Goal: Task Accomplishment & Management: Complete application form

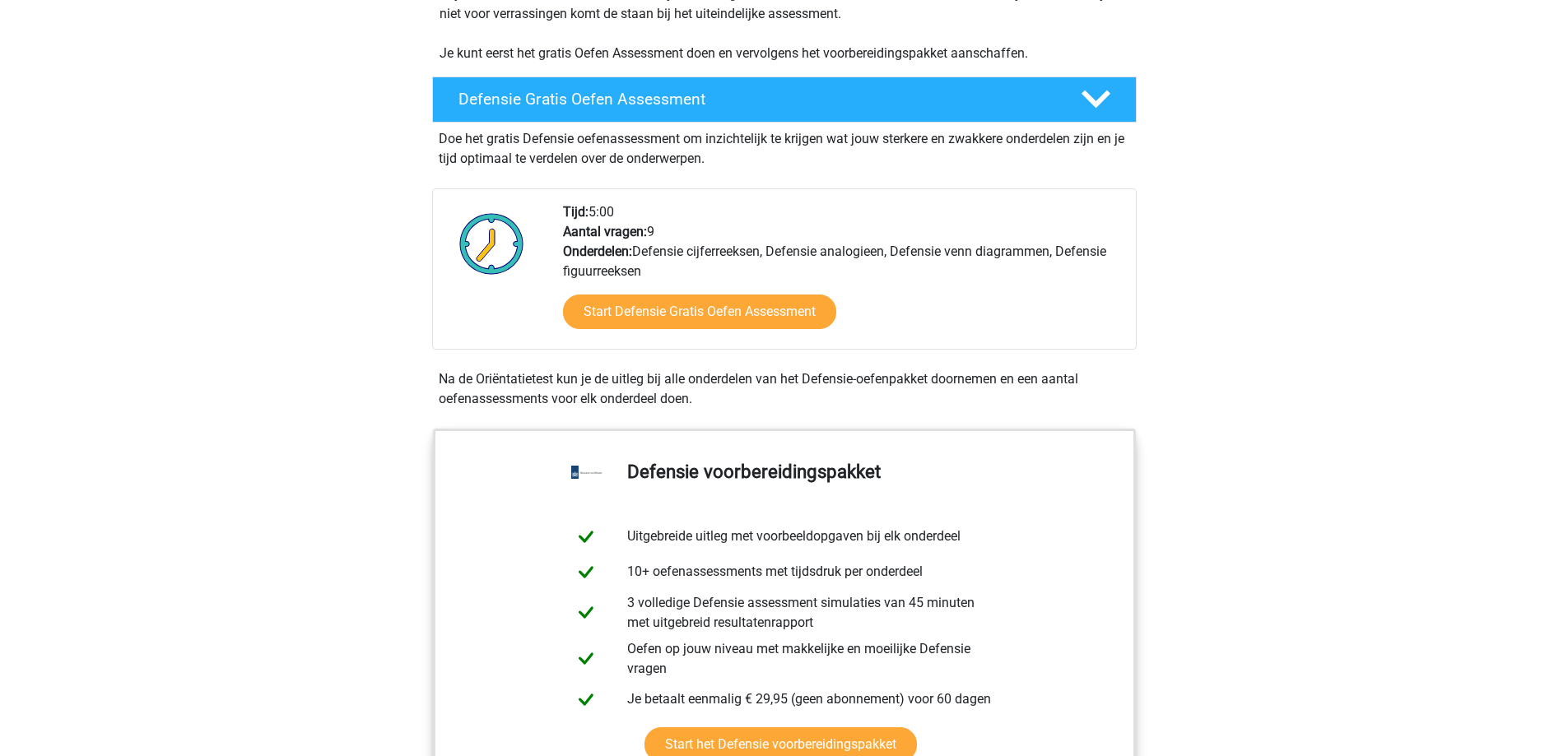
scroll to position [412, 0]
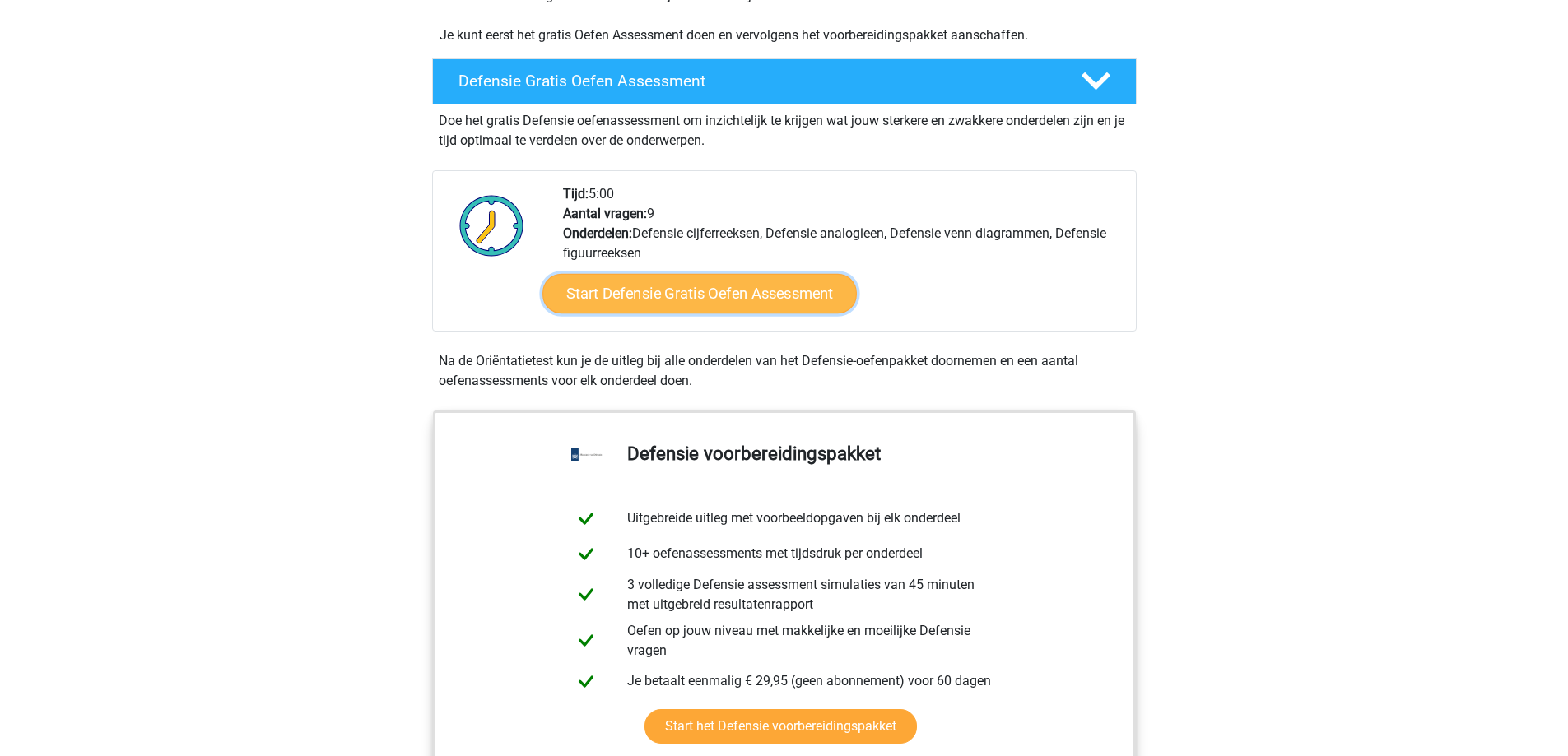
click at [725, 290] on link "Start Defensie Gratis Oefen Assessment" at bounding box center [699, 293] width 314 height 40
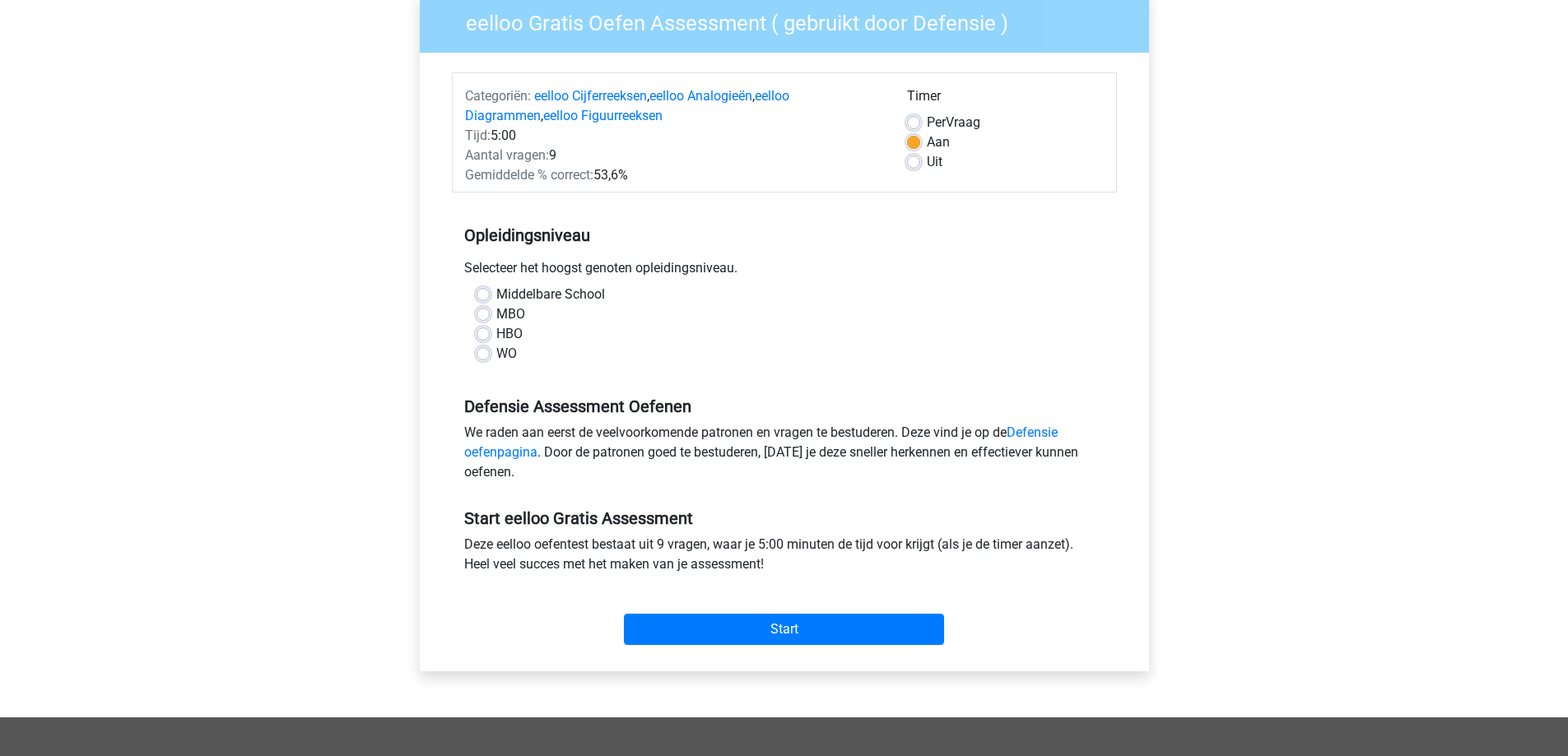
scroll to position [164, 0]
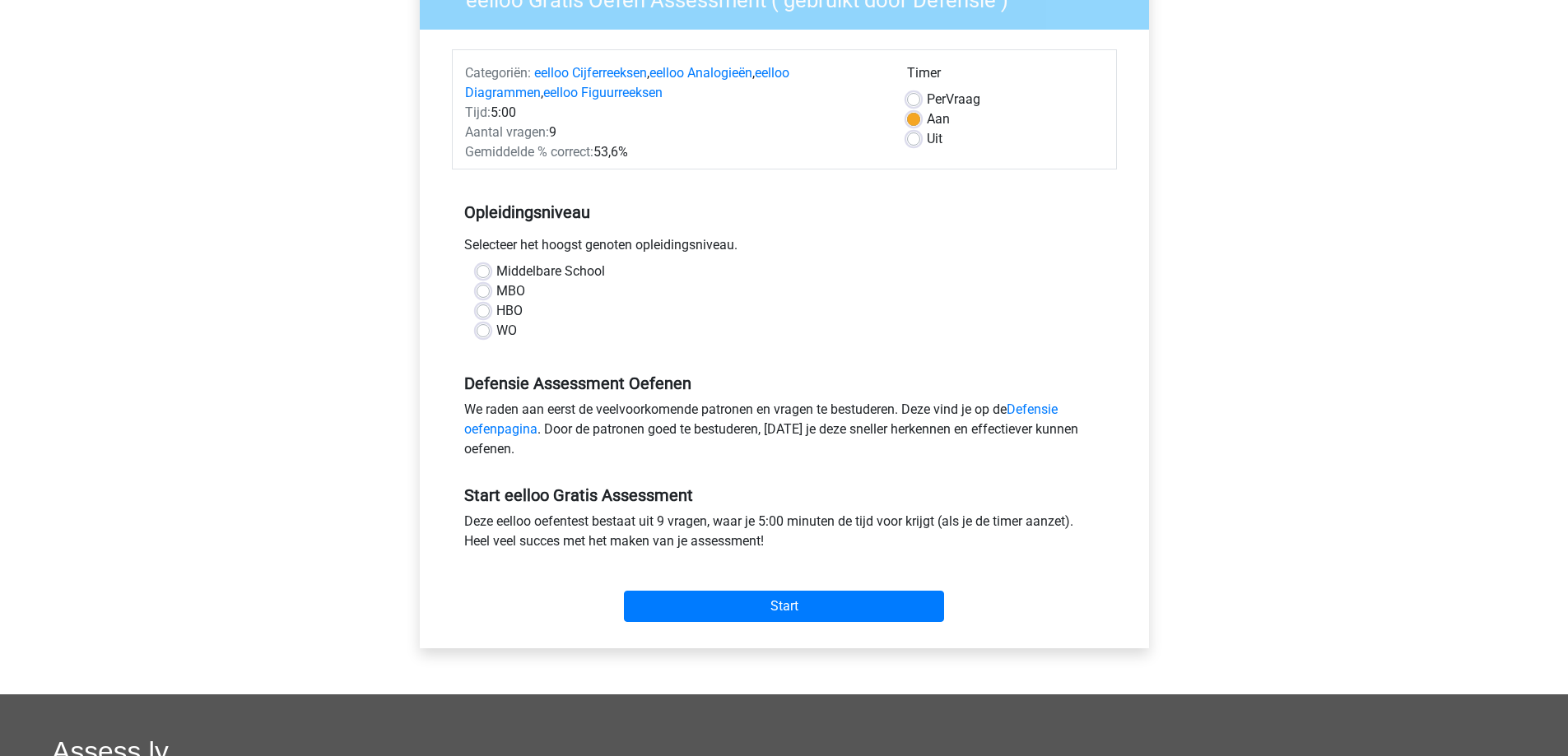
click at [496, 290] on label "MBO" at bounding box center [511, 291] width 29 height 19
click at [482, 290] on input "MBO" at bounding box center [484, 289] width 14 height 16
radio input "true"
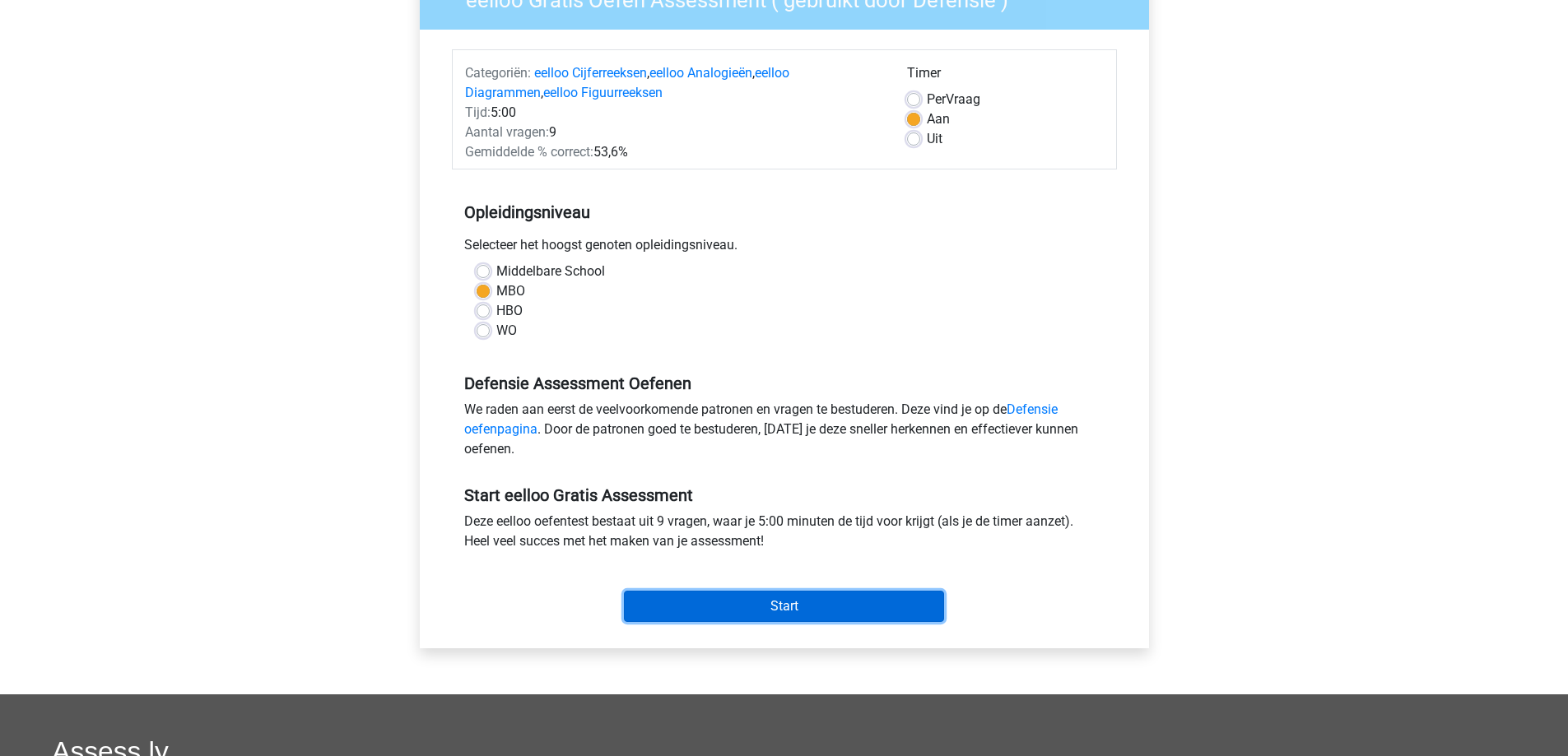
click at [754, 599] on input "Start" at bounding box center [784, 606] width 320 height 31
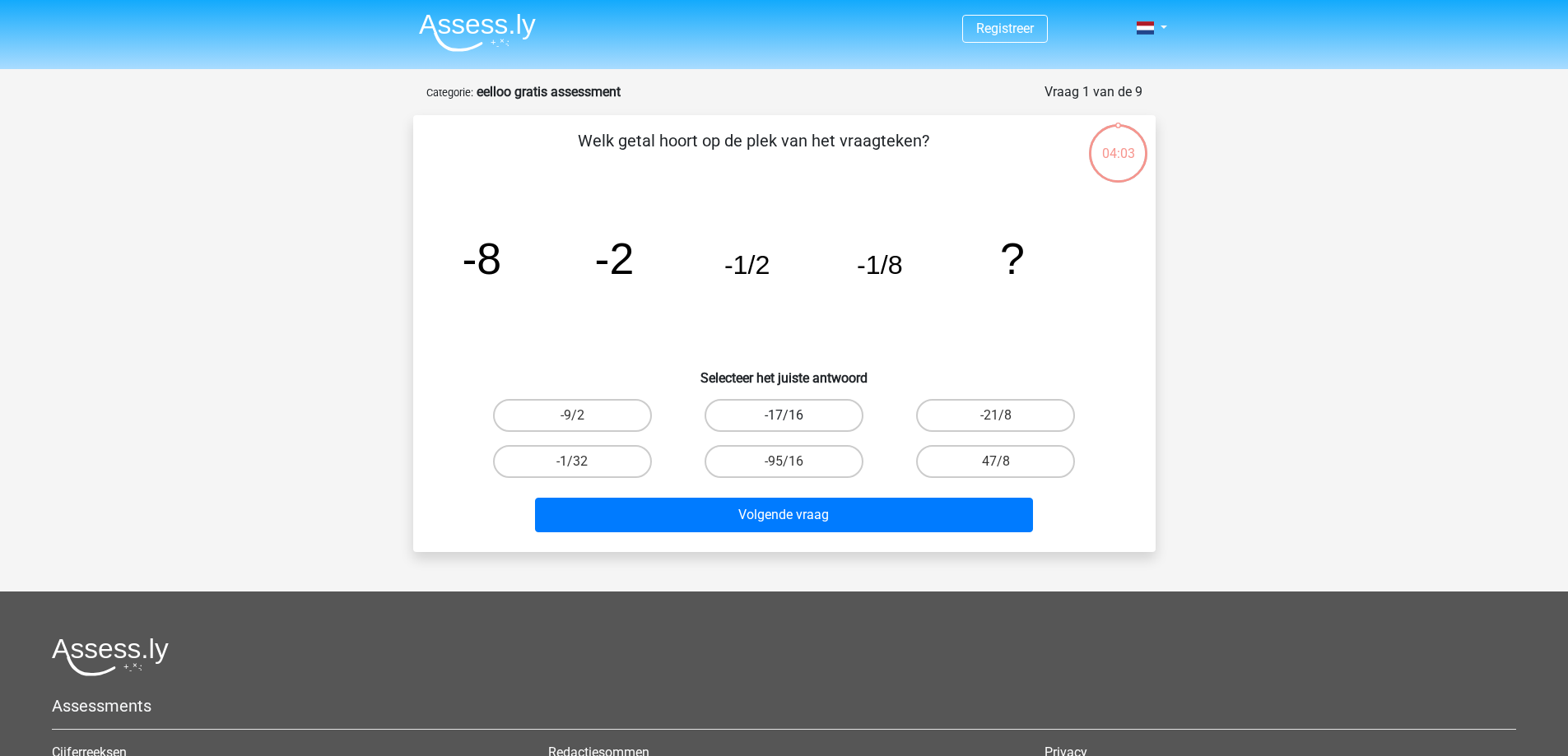
click at [818, 411] on label "-17/16" at bounding box center [784, 416] width 159 height 33
click at [794, 416] on input "-17/16" at bounding box center [788, 421] width 11 height 11
radio input "true"
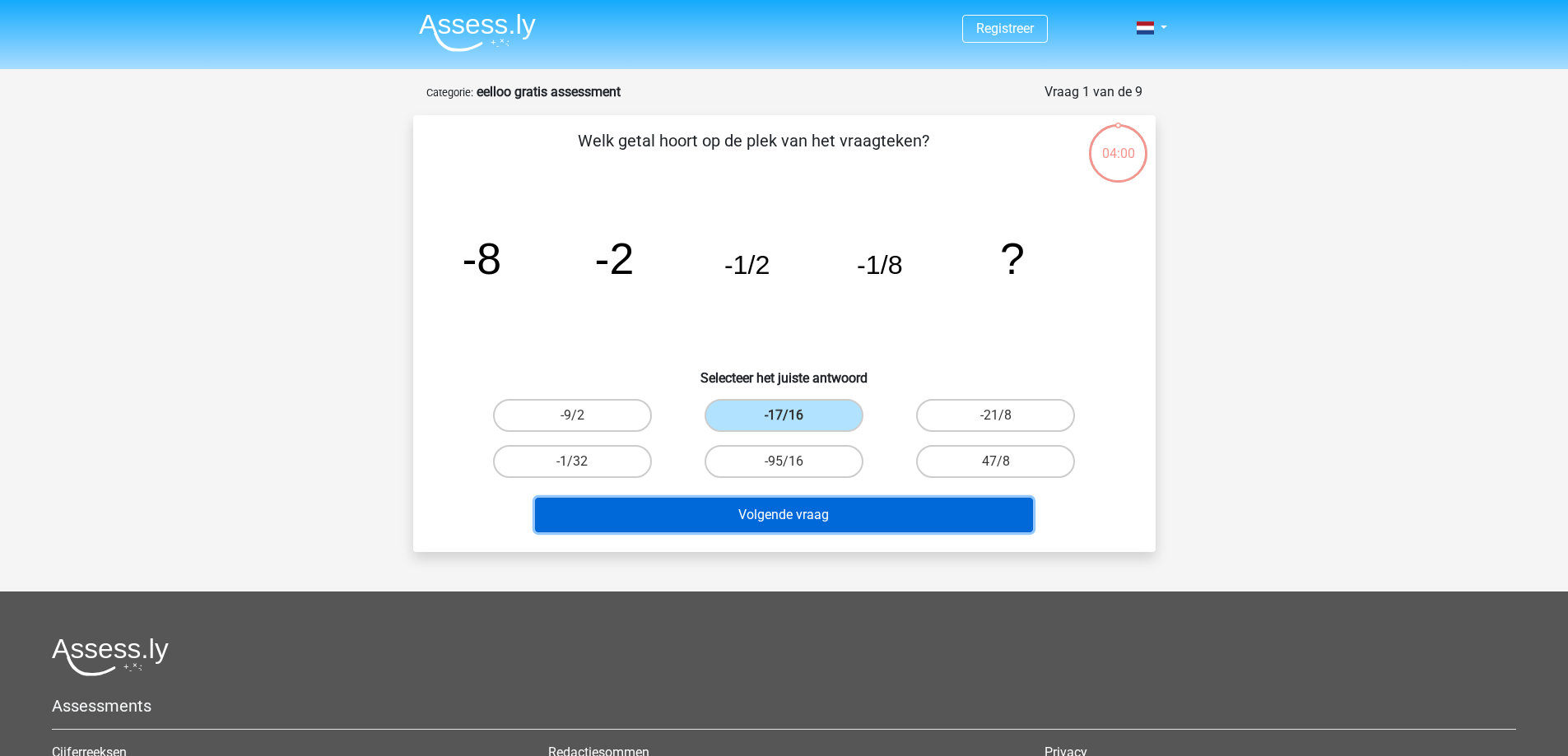
click at [821, 513] on button "Volgende vraag" at bounding box center [784, 515] width 498 height 35
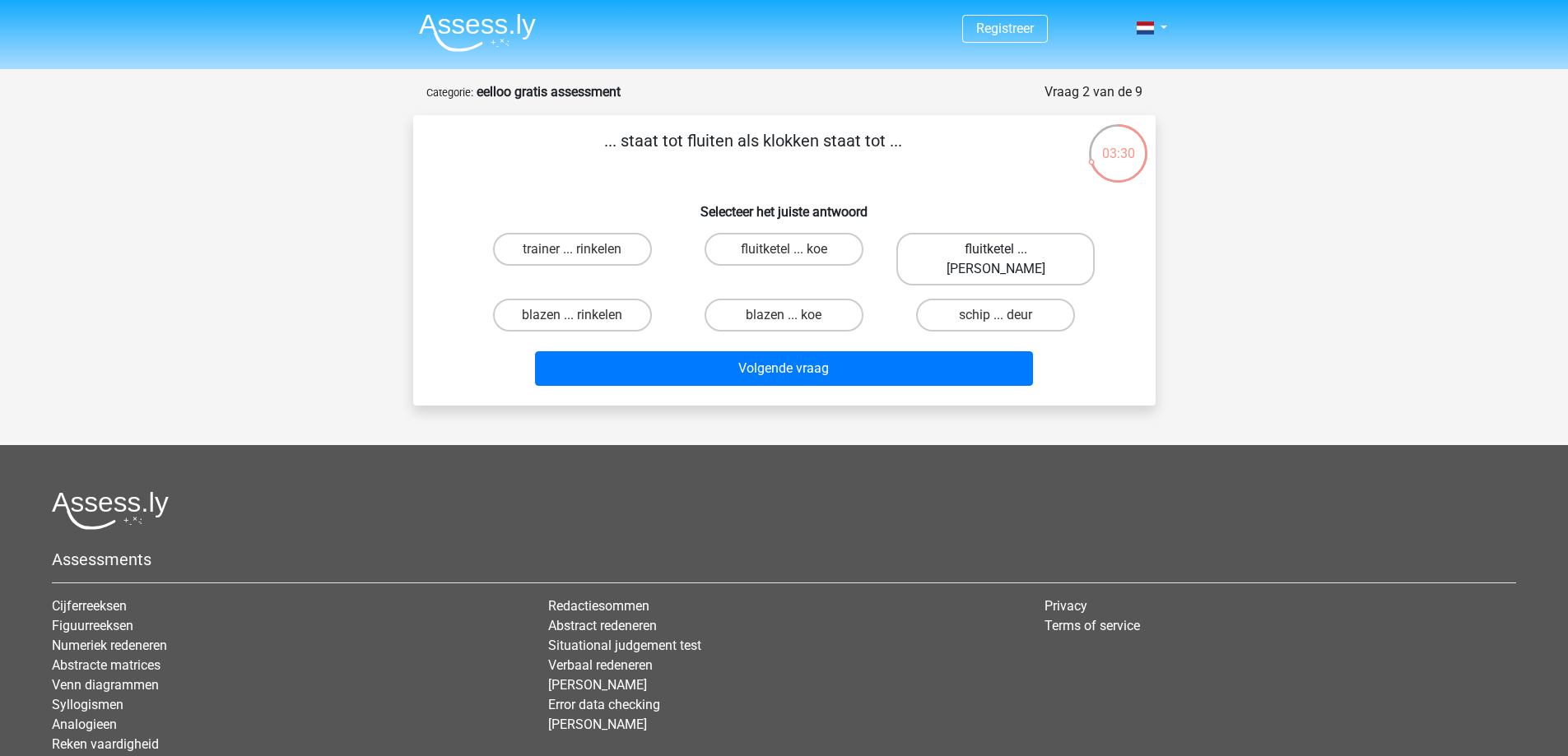
click at [979, 252] on label "fluitketel ... luiden" at bounding box center [995, 259] width 198 height 52
click at [996, 252] on input "fluitketel ... luiden" at bounding box center [1001, 254] width 11 height 11
radio input "true"
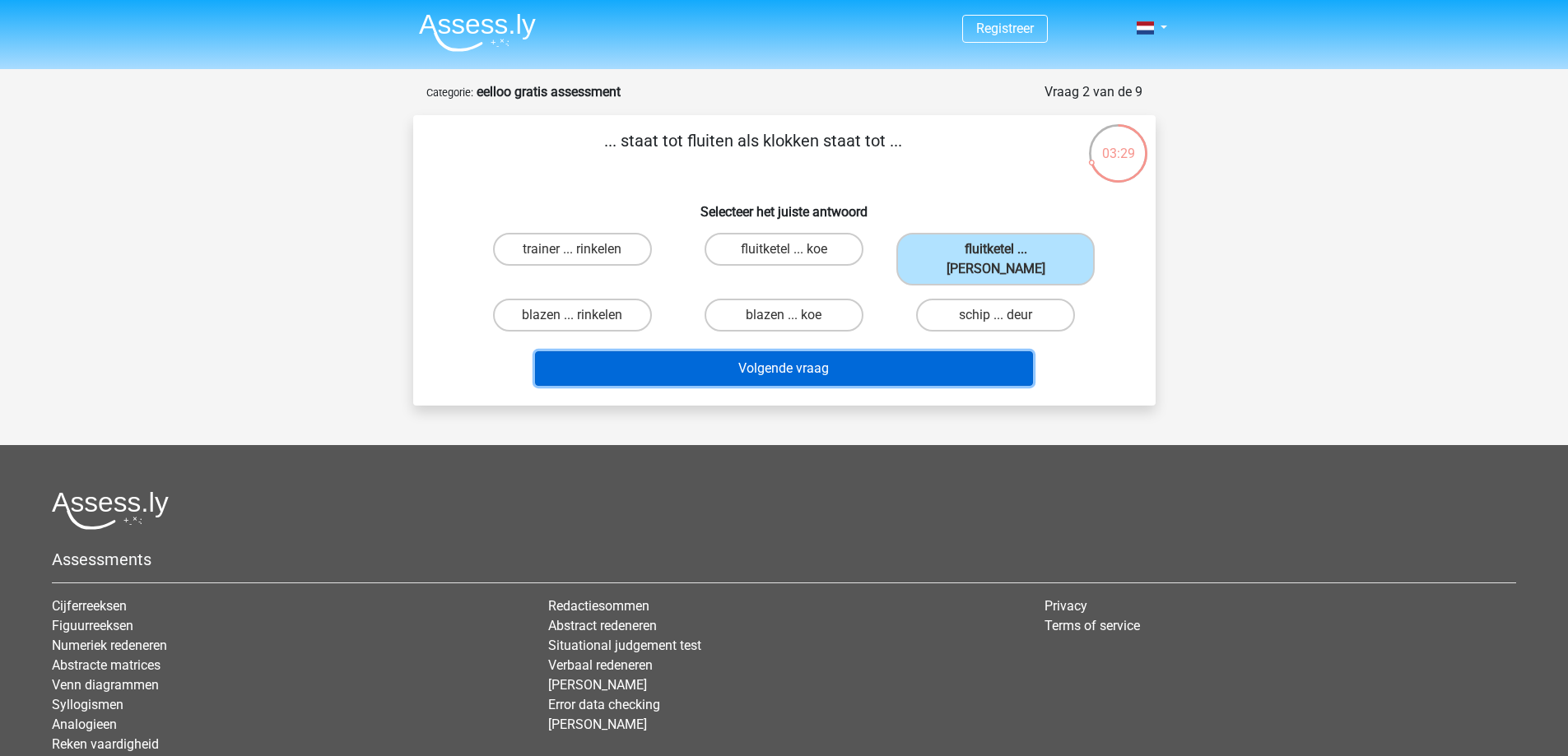
click at [808, 353] on button "Volgende vraag" at bounding box center [784, 368] width 498 height 35
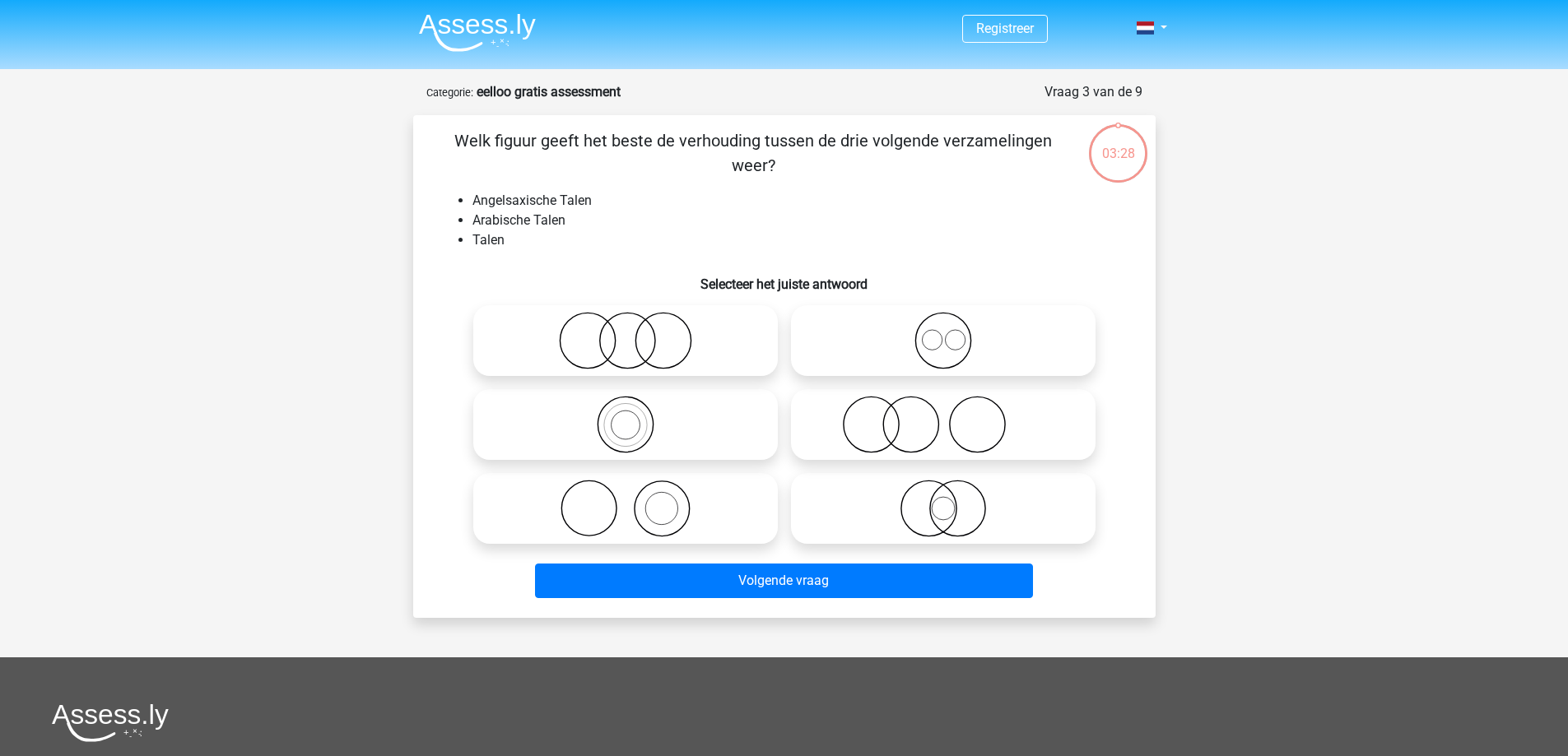
scroll to position [82, 0]
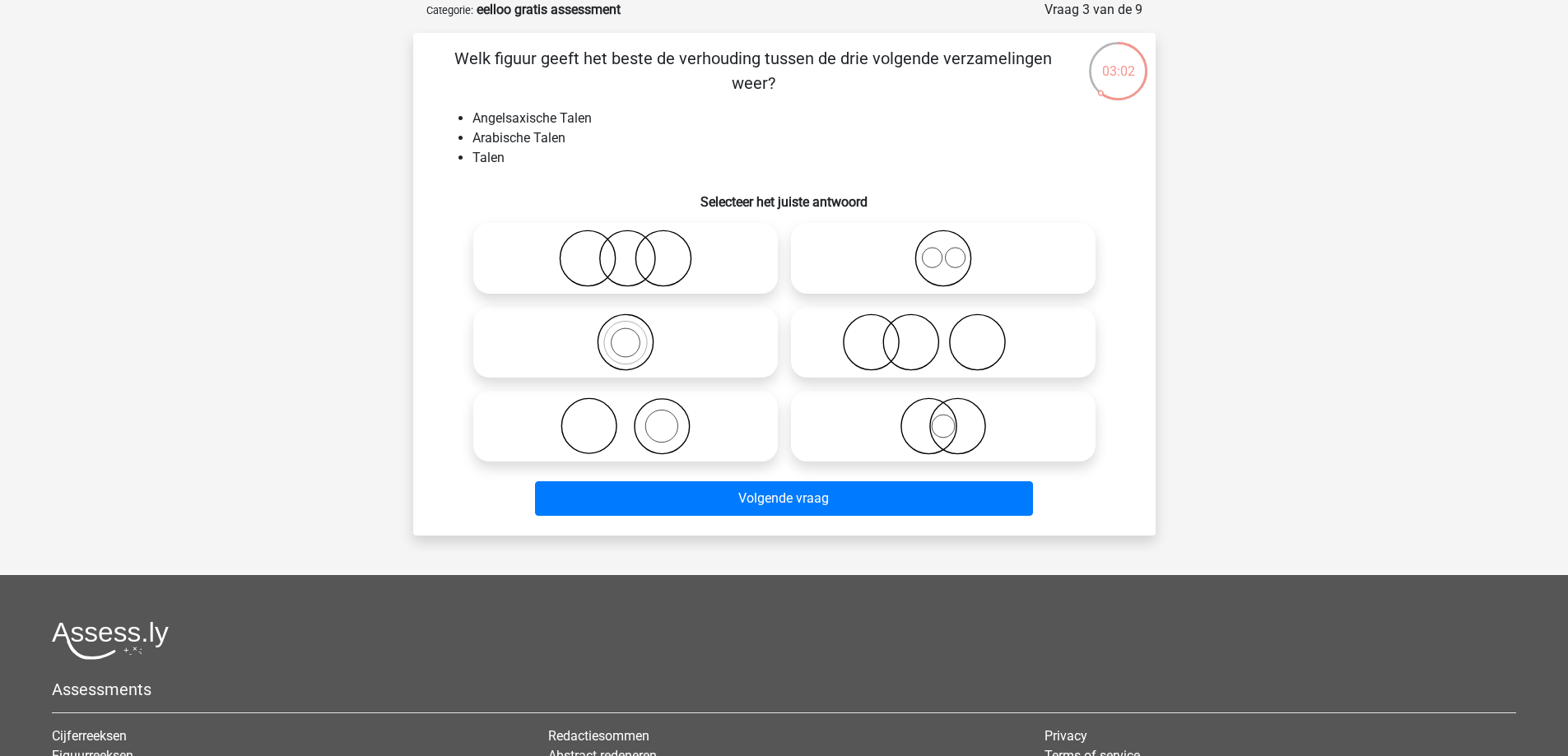
click at [643, 265] on icon at bounding box center [625, 258] width 291 height 58
click at [636, 250] on input "radio" at bounding box center [631, 245] width 11 height 11
radio input "true"
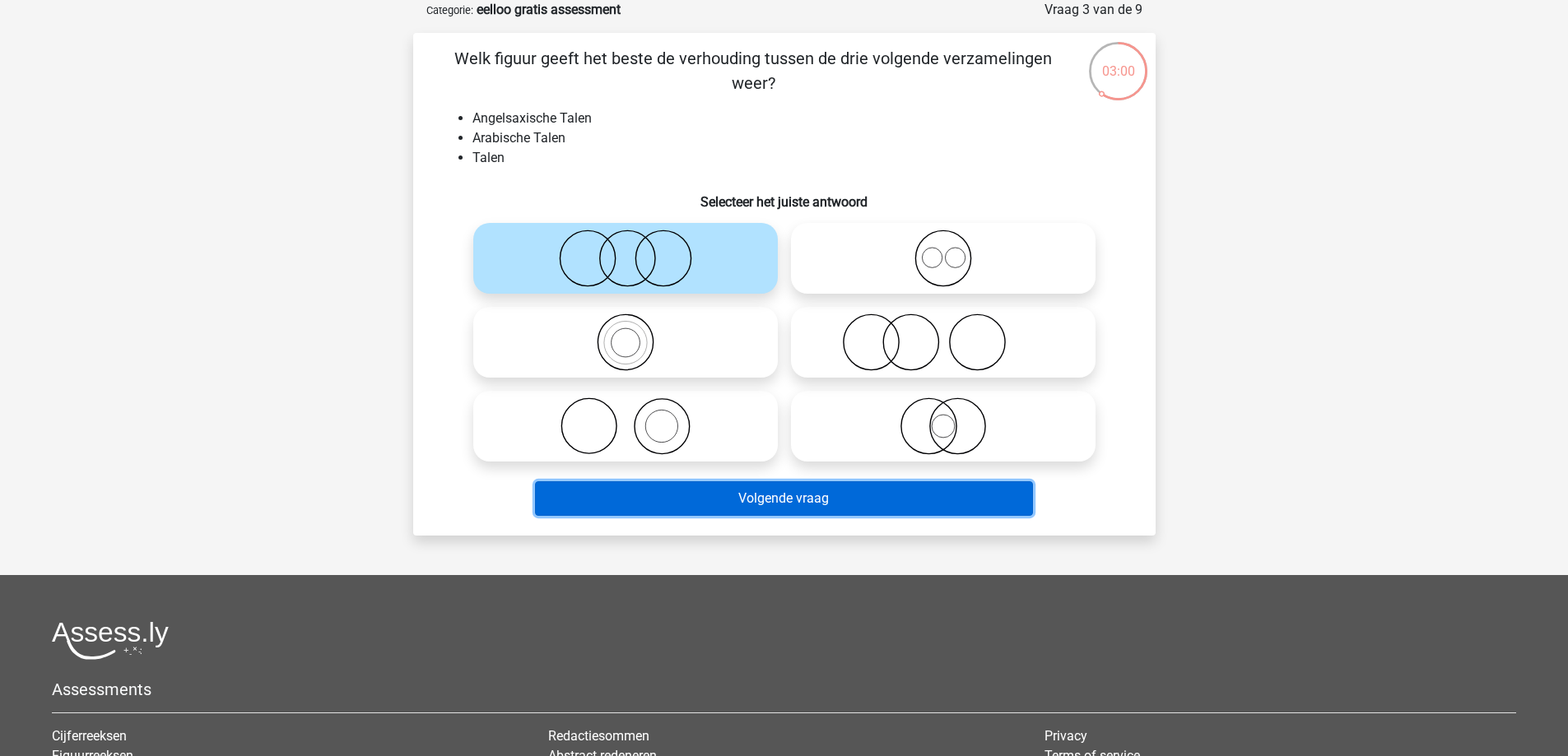
click at [803, 498] on button "Volgende vraag" at bounding box center [784, 499] width 498 height 35
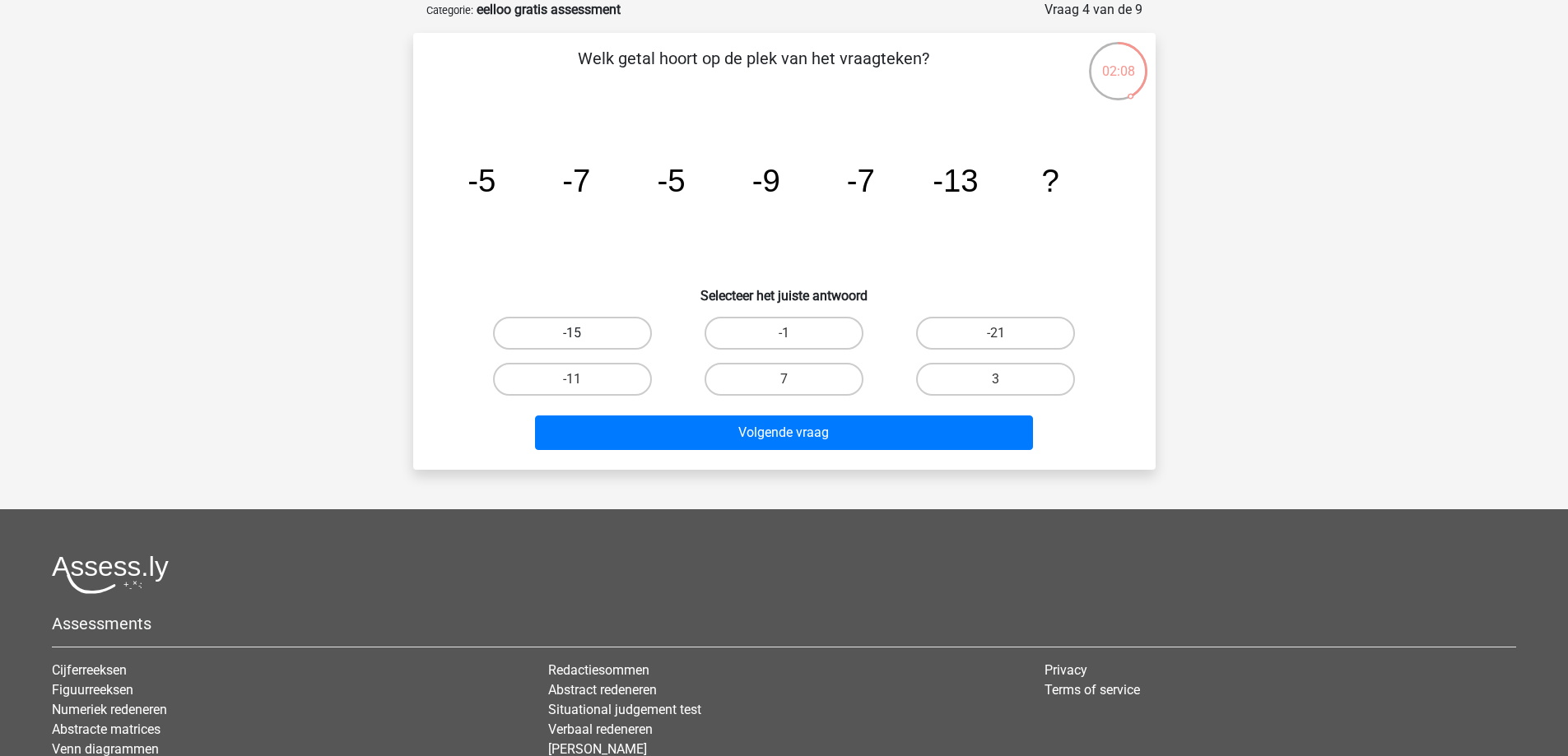
click at [614, 332] on label "-15" at bounding box center [573, 334] width 159 height 33
click at [583, 334] on input "-15" at bounding box center [577, 338] width 11 height 11
radio input "true"
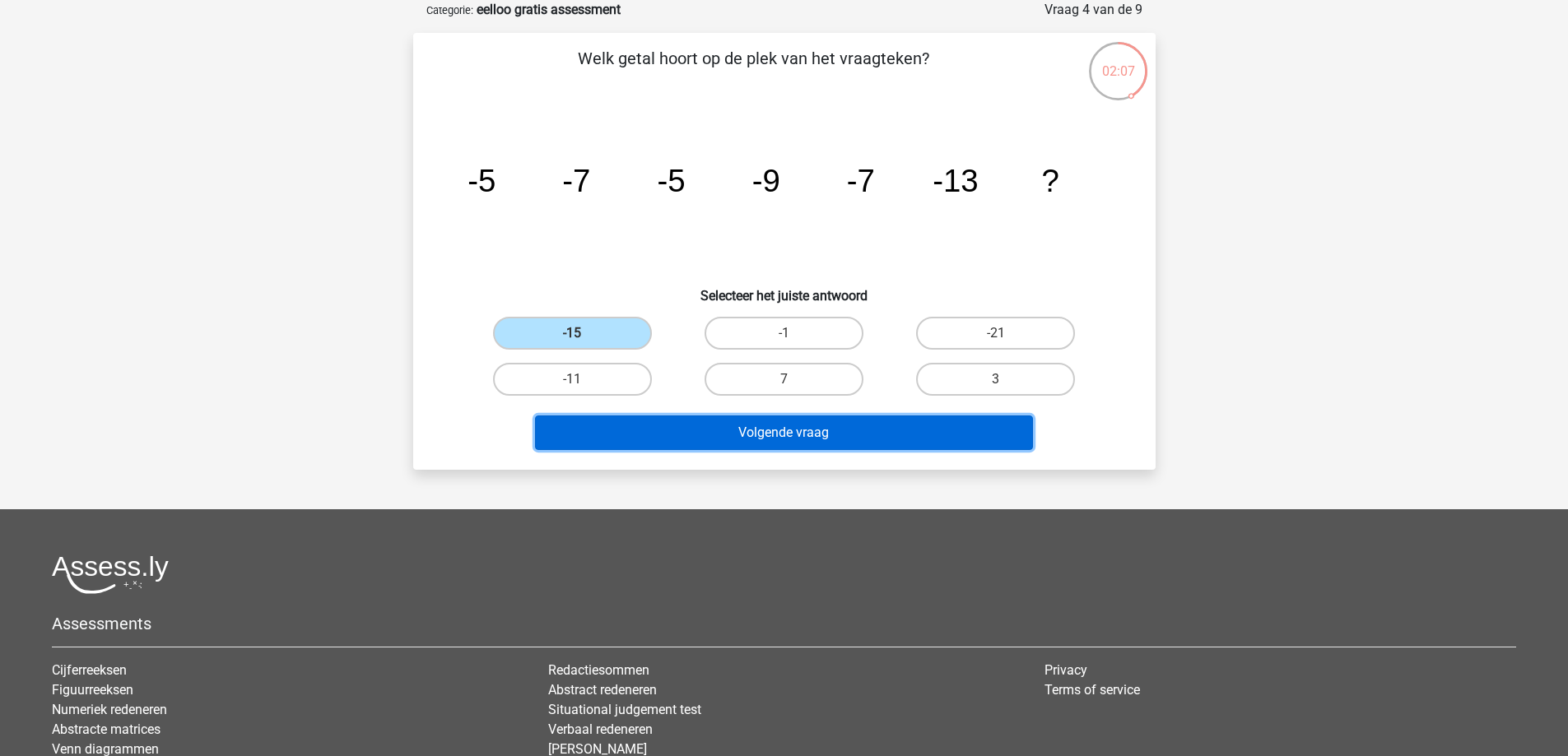
click at [781, 432] on button "Volgende vraag" at bounding box center [784, 433] width 498 height 35
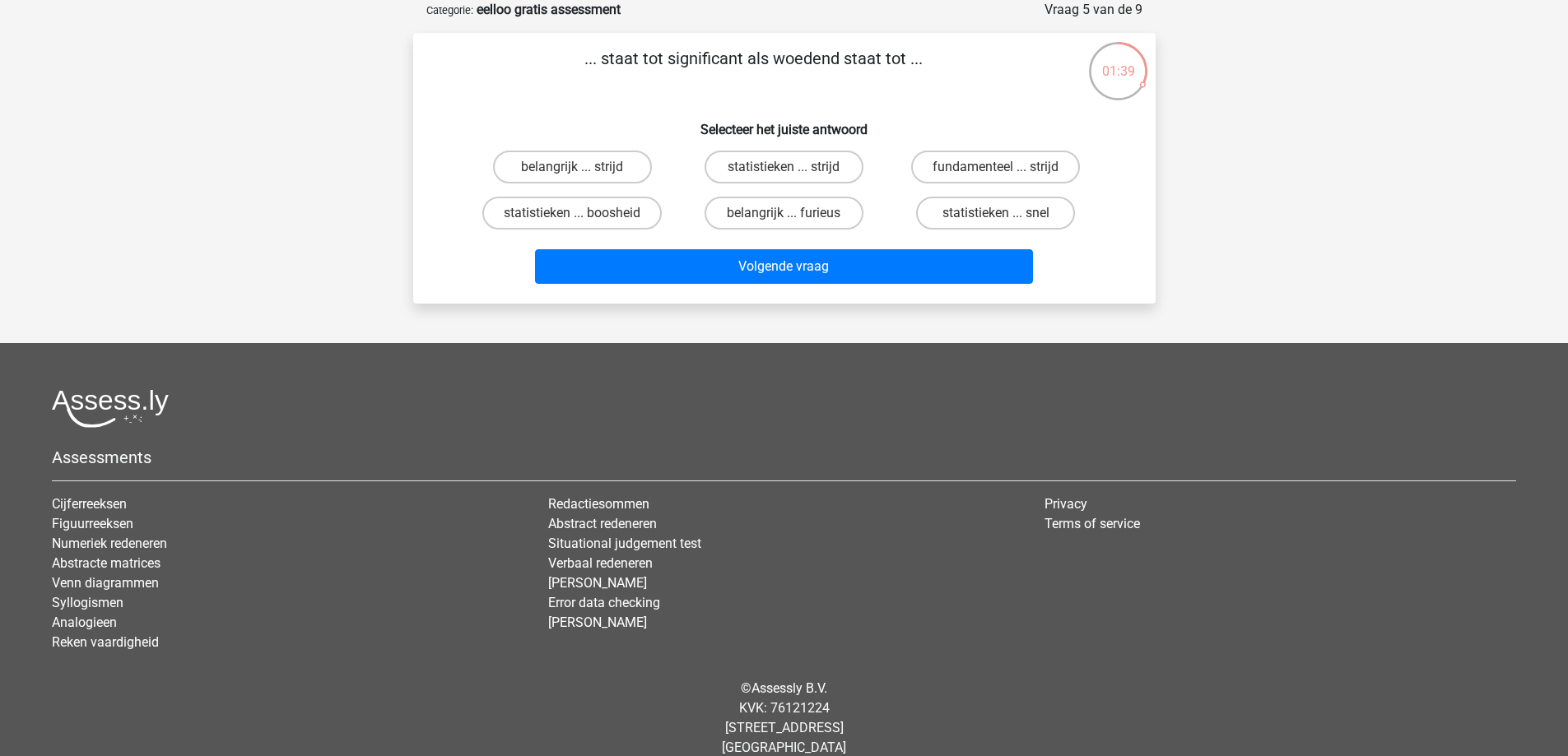
click at [583, 216] on input "statistieken ... boosheid" at bounding box center [577, 218] width 11 height 11
radio input "true"
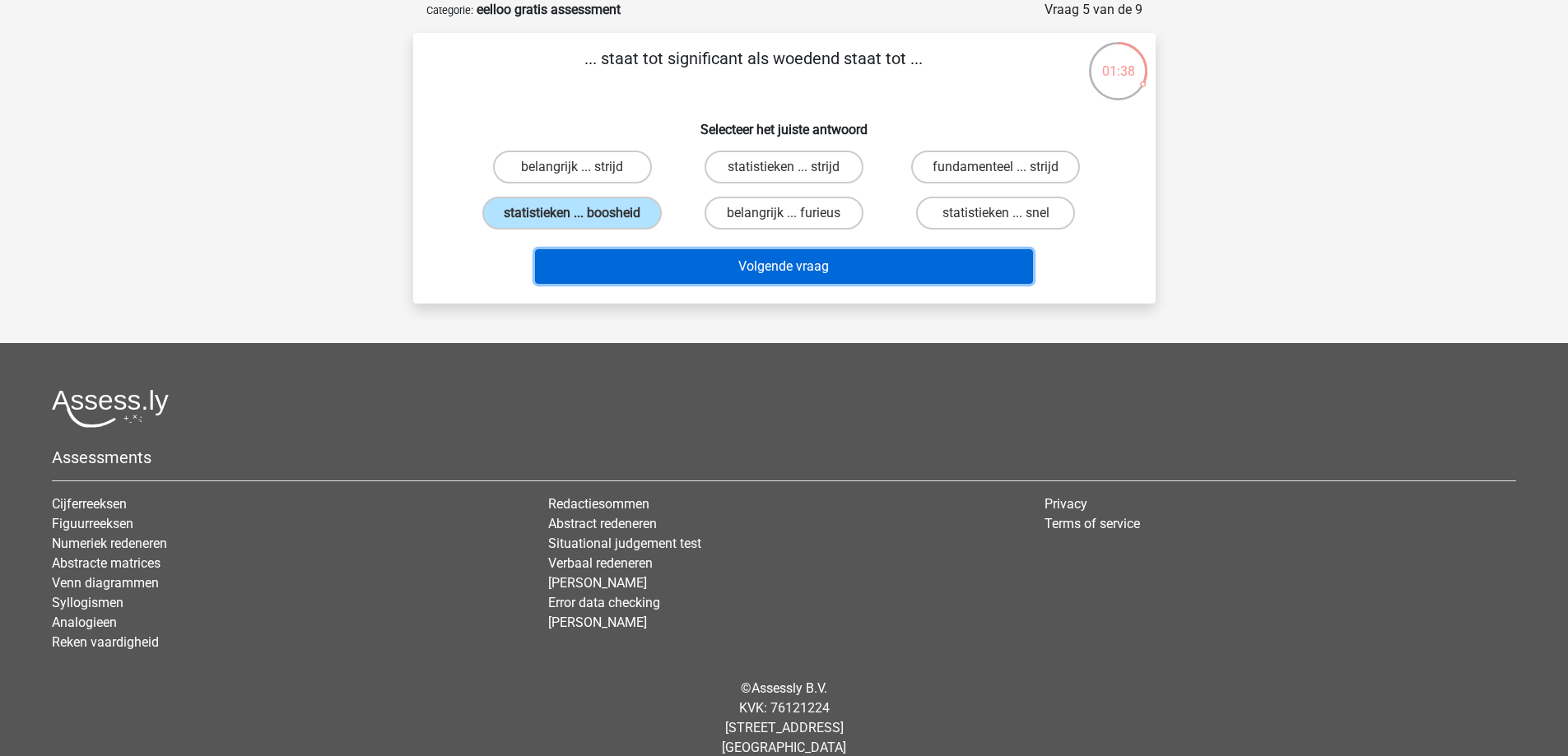
click at [786, 266] on button "Volgende vraag" at bounding box center [784, 267] width 498 height 35
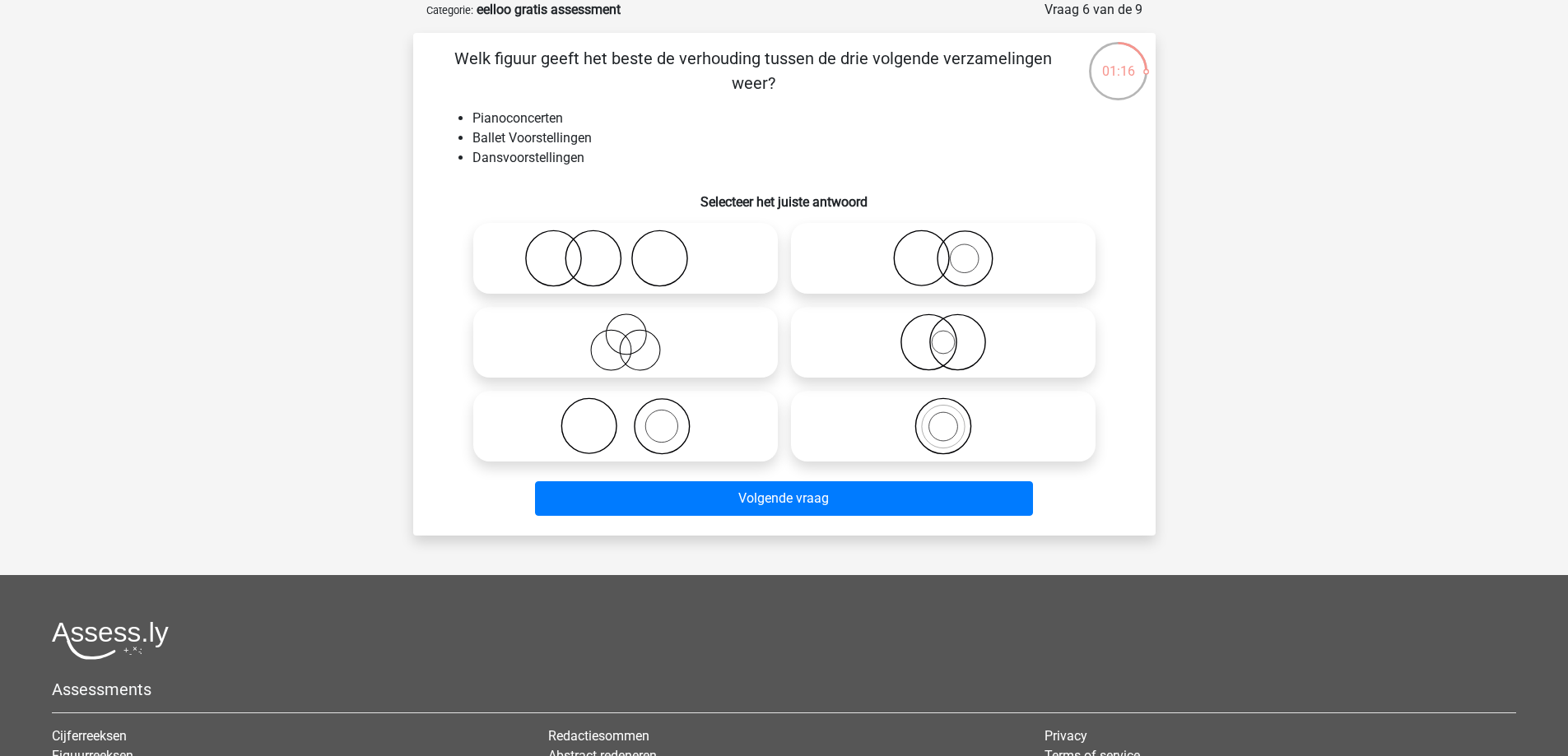
click at [628, 355] on circle at bounding box center [626, 334] width 41 height 41
click at [628, 334] on input "radio" at bounding box center [631, 328] width 11 height 11
radio input "true"
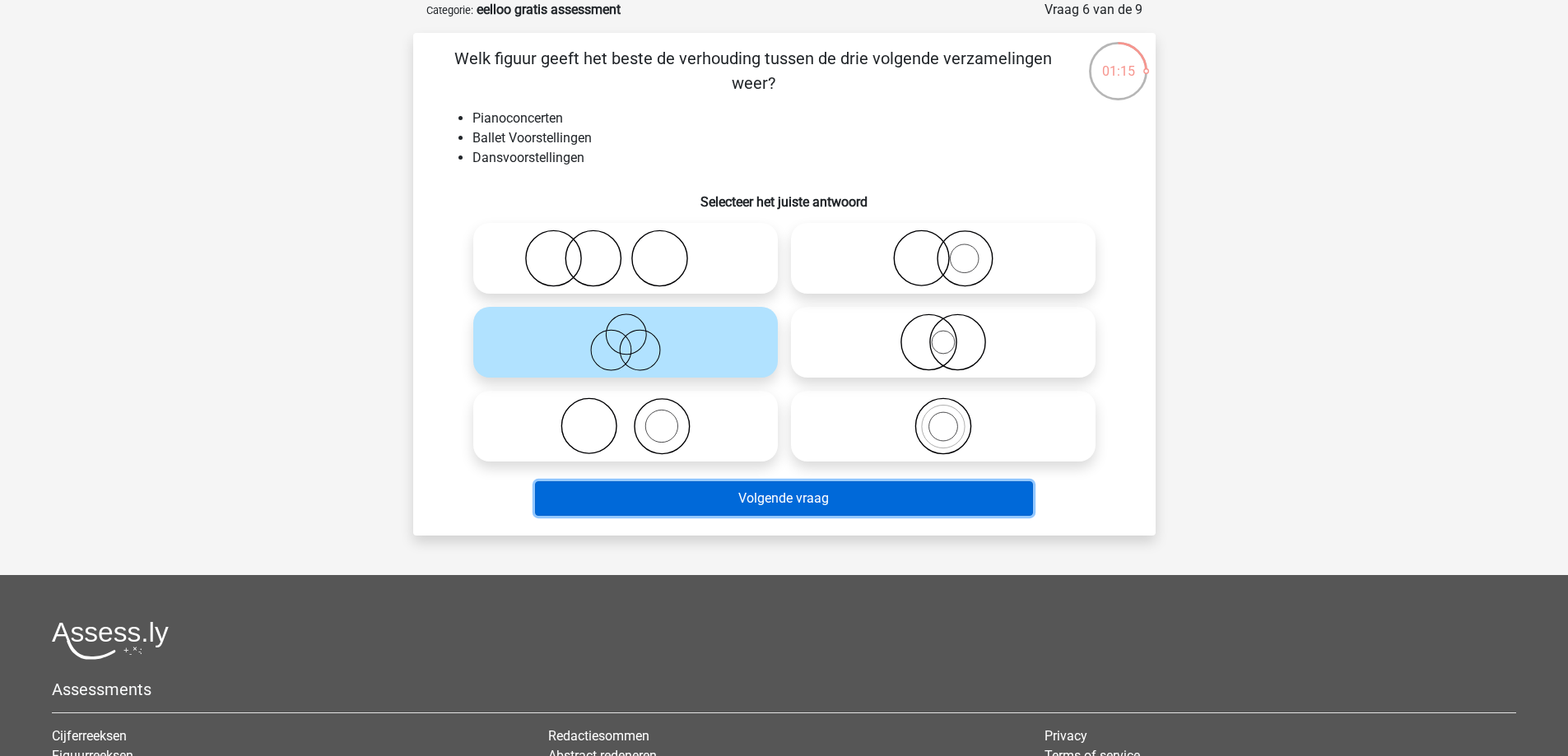
click at [782, 493] on button "Volgende vraag" at bounding box center [784, 499] width 498 height 35
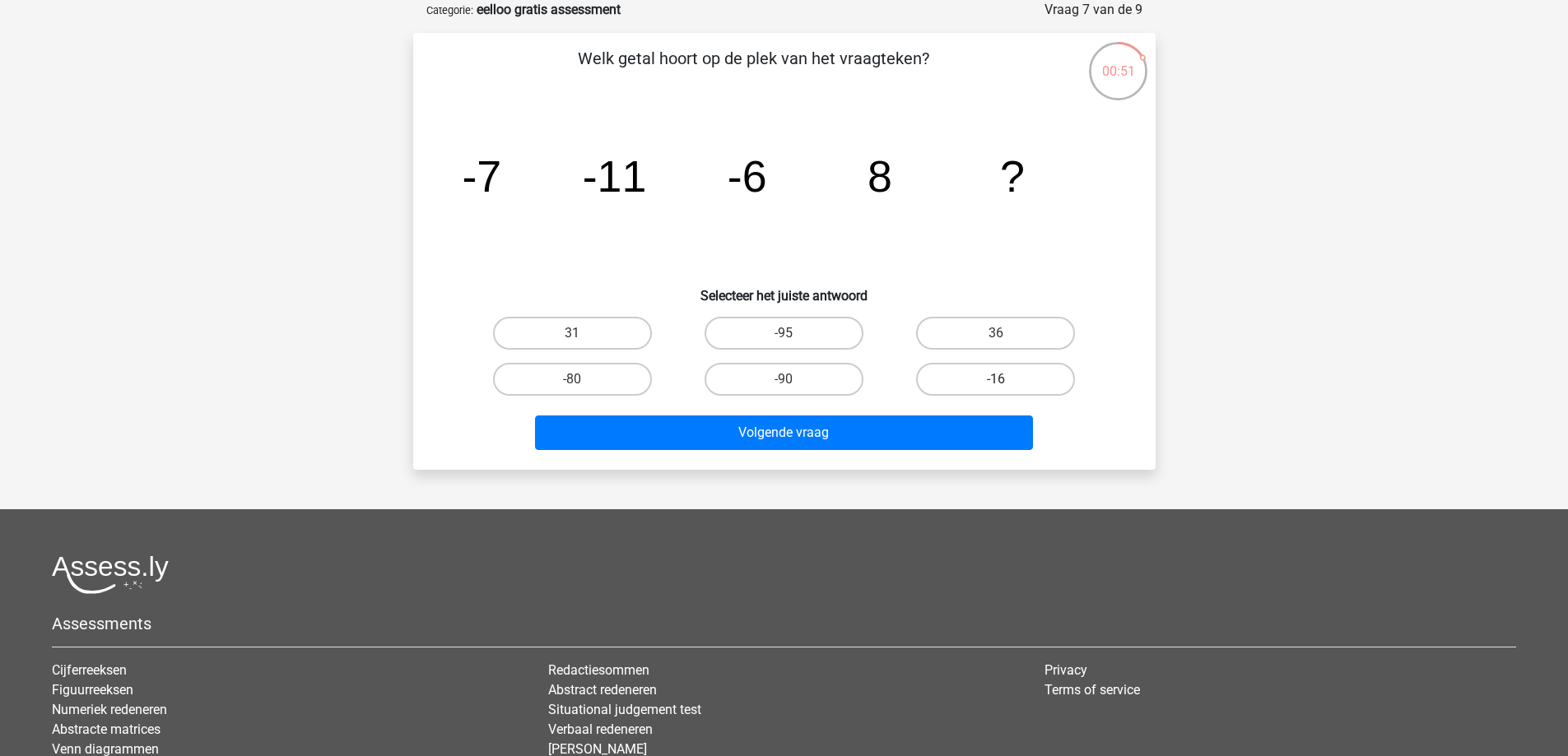
click at [980, 380] on label "-16" at bounding box center [995, 379] width 159 height 33
click at [996, 380] on input "-16" at bounding box center [1001, 384] width 11 height 11
radio input "true"
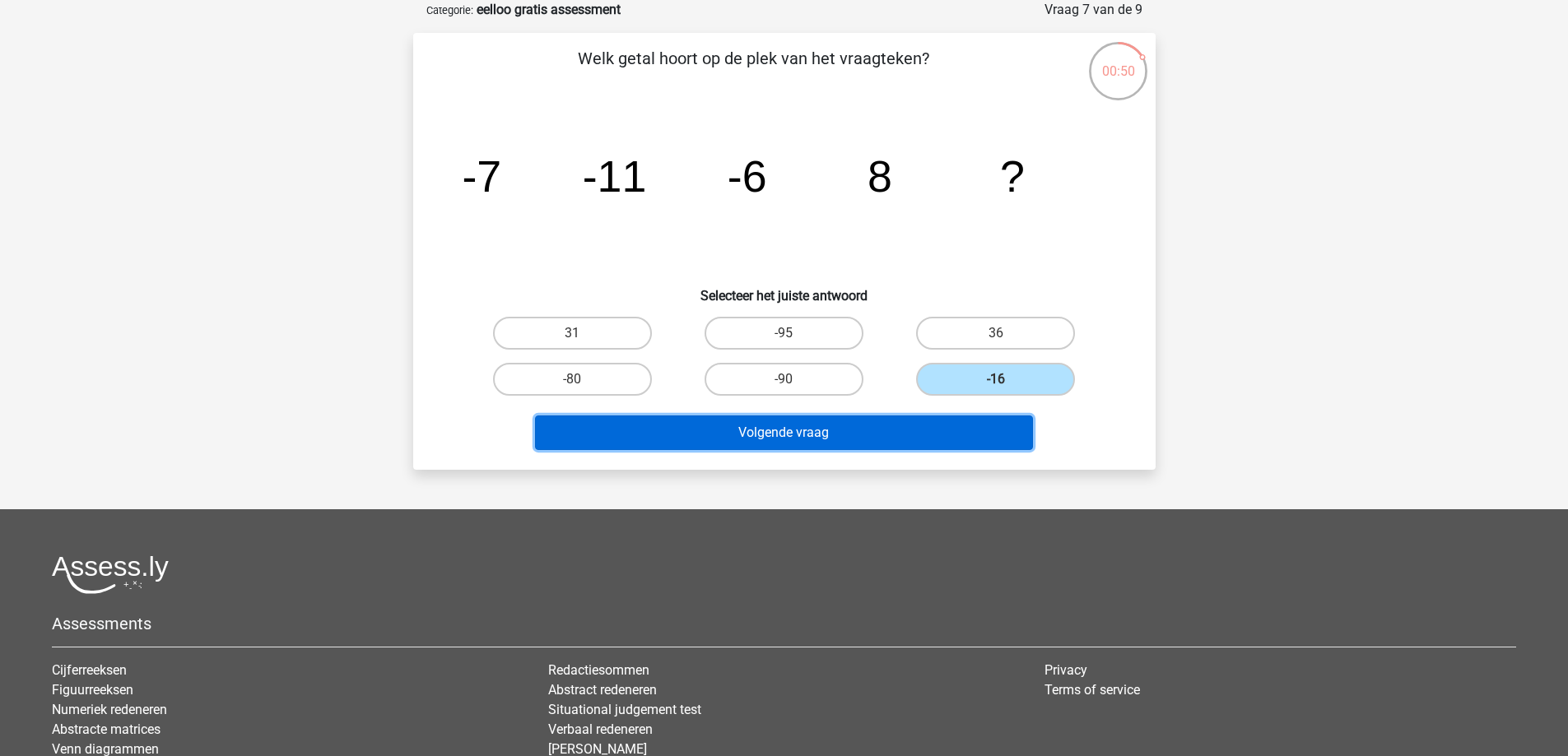
click at [899, 428] on button "Volgende vraag" at bounding box center [784, 433] width 498 height 35
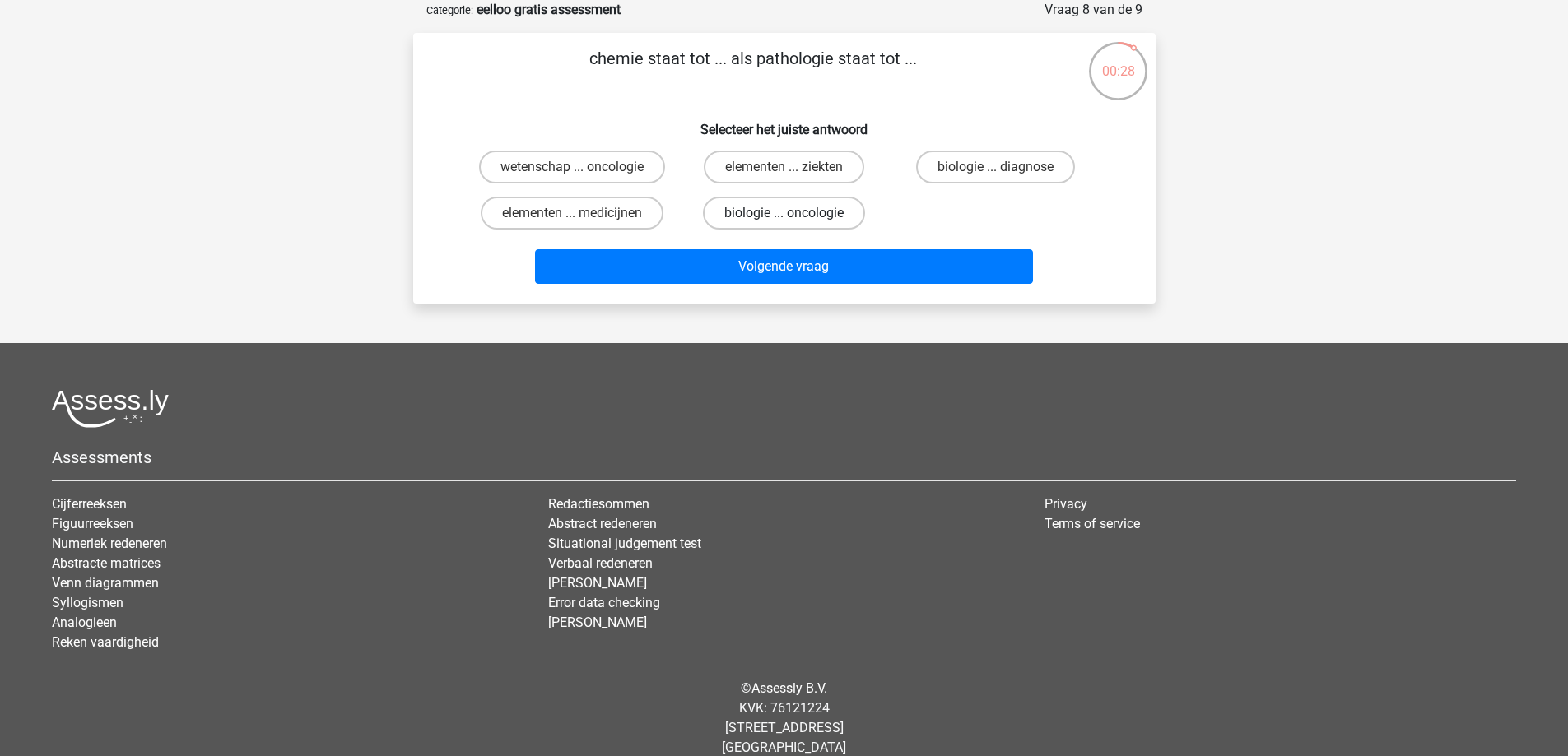
click at [761, 216] on label "biologie ... oncologie" at bounding box center [784, 213] width 163 height 33
click at [784, 216] on input "biologie ... oncologie" at bounding box center [788, 218] width 11 height 11
radio input "true"
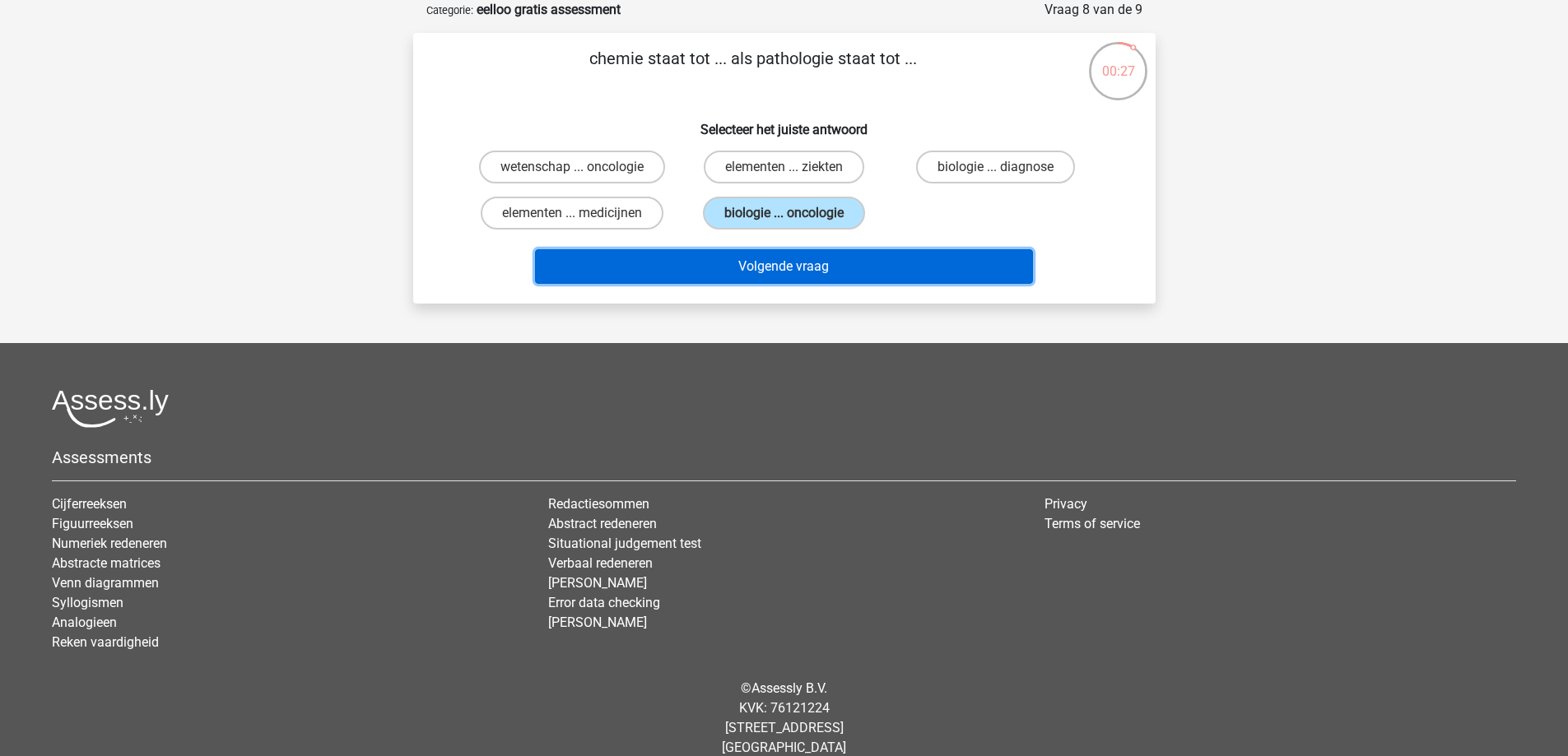
click at [796, 264] on button "Volgende vraag" at bounding box center [784, 267] width 498 height 35
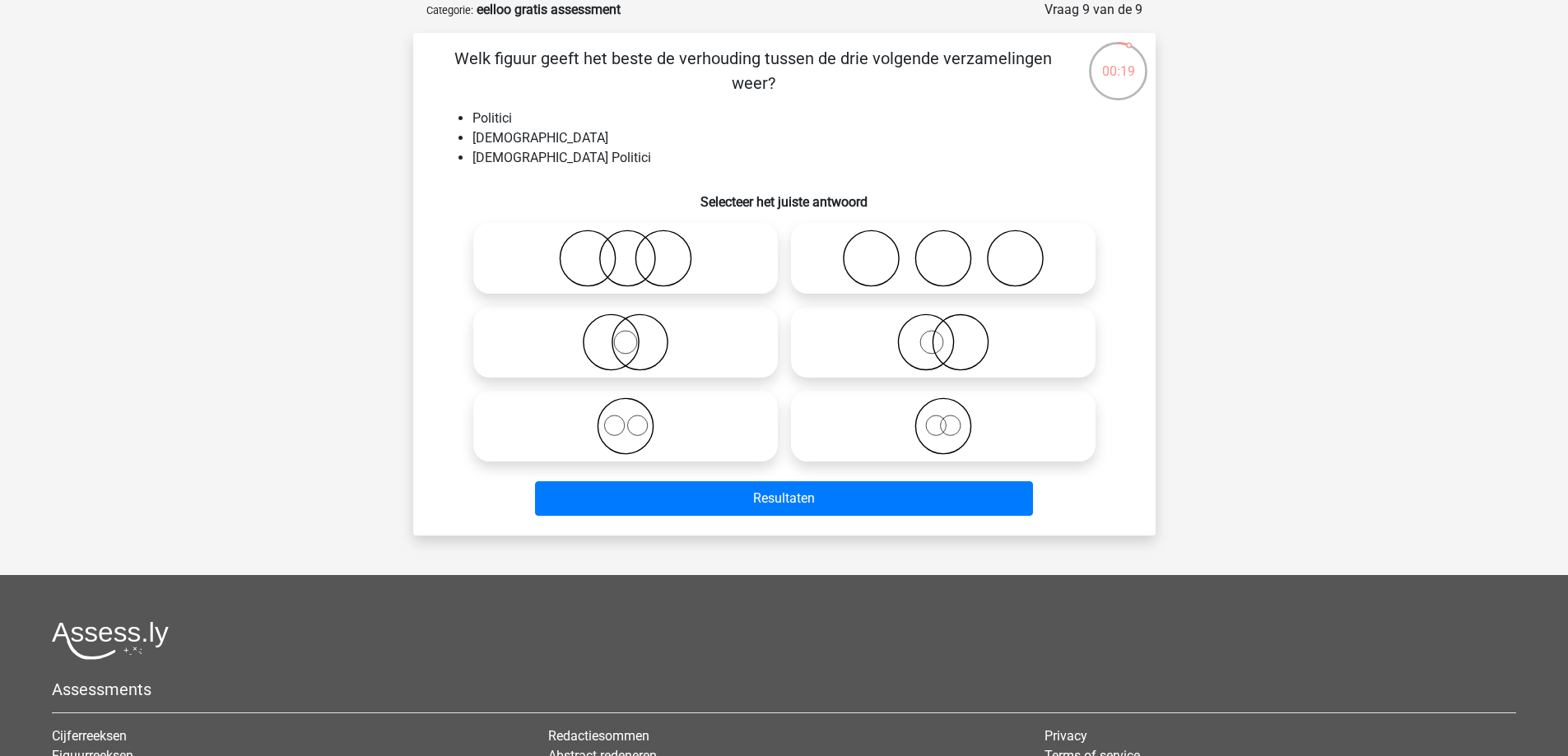
click at [860, 274] on icon at bounding box center [943, 258] width 291 height 58
click at [943, 250] on input "radio" at bounding box center [948, 245] width 11 height 11
radio input "true"
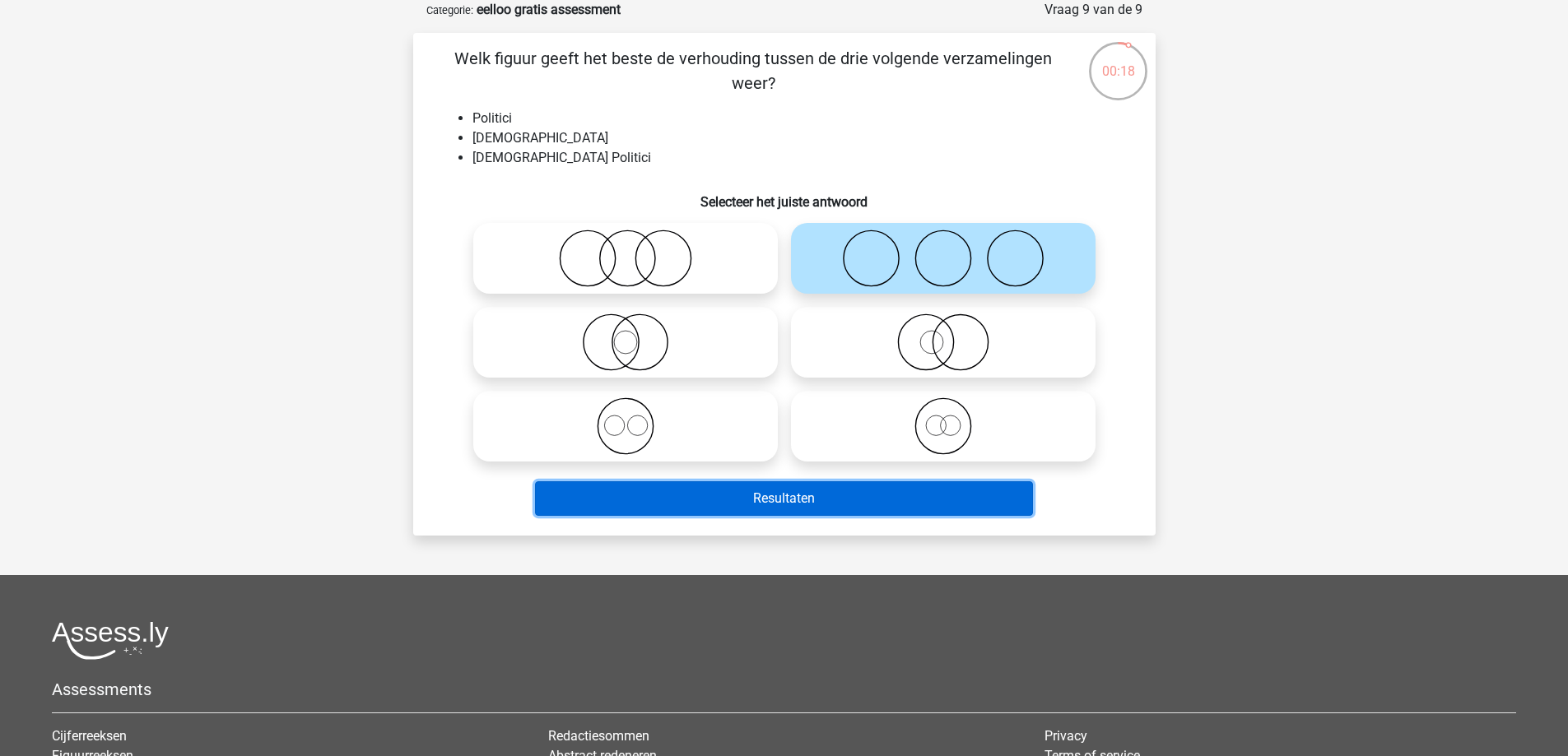
click at [839, 501] on button "Resultaten" at bounding box center [784, 499] width 498 height 35
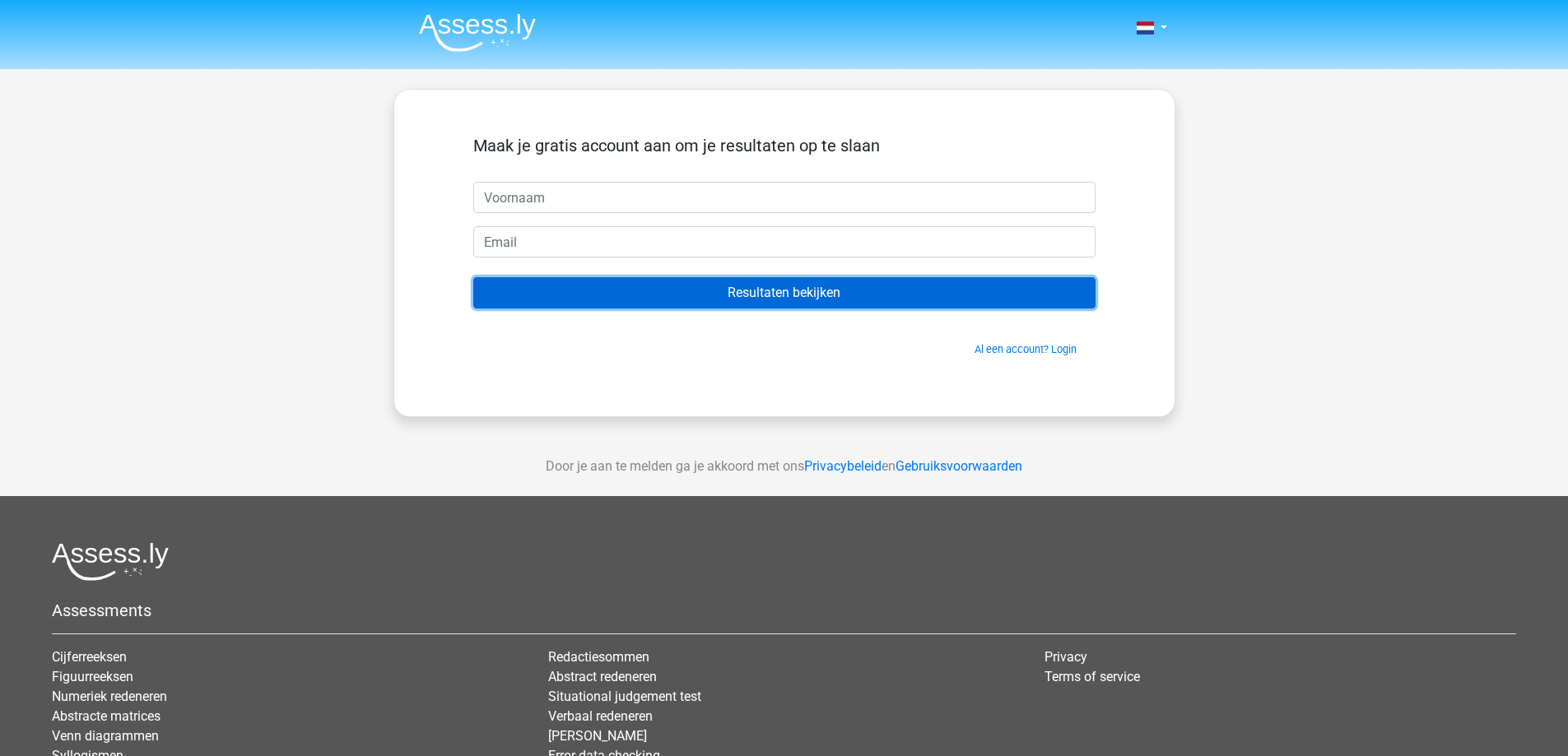
click at [738, 296] on input "Resultaten bekijken" at bounding box center [784, 293] width 622 height 31
click at [805, 295] on input "Resultaten bekijken" at bounding box center [784, 293] width 622 height 31
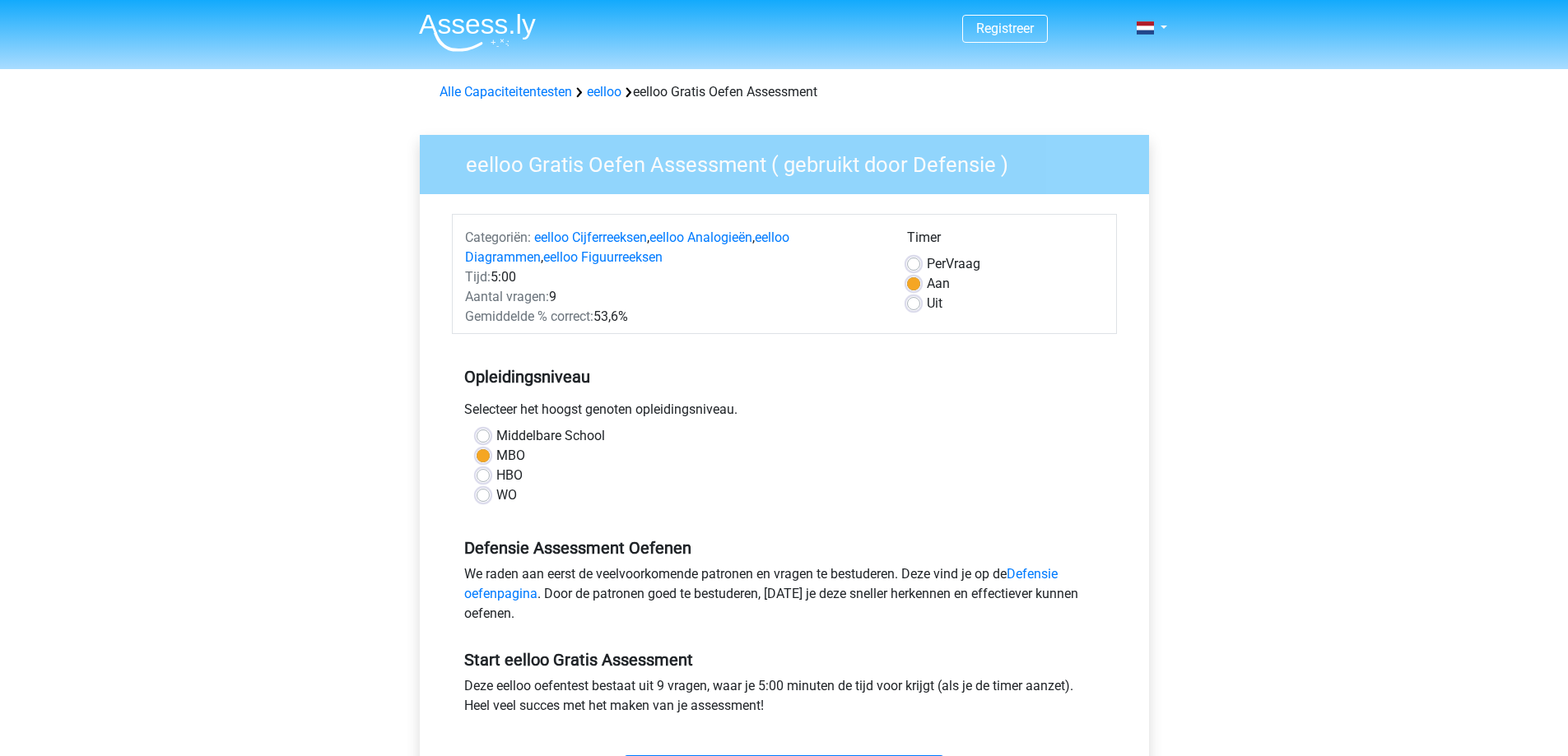
scroll to position [164, 0]
